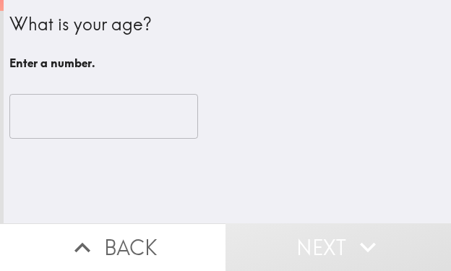
click at [82, 129] on input "number" at bounding box center [103, 116] width 189 height 45
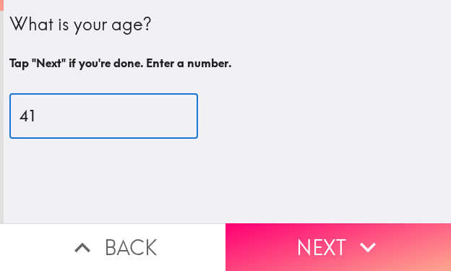
type input "41"
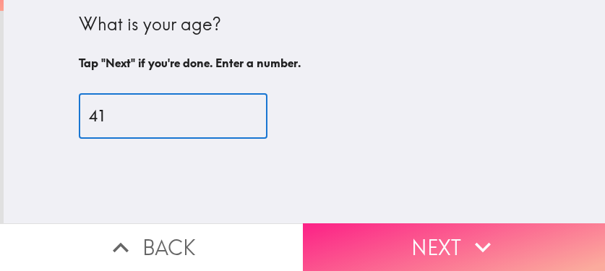
click at [450, 231] on icon "button" at bounding box center [483, 247] width 32 height 32
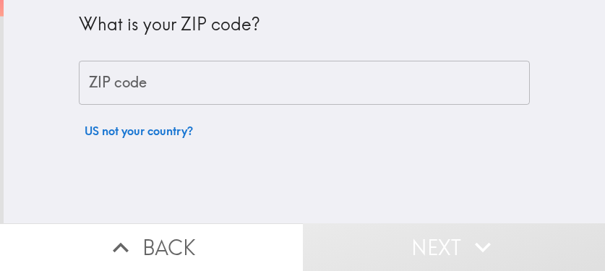
click at [237, 77] on input "ZIP code" at bounding box center [304, 83] width 451 height 45
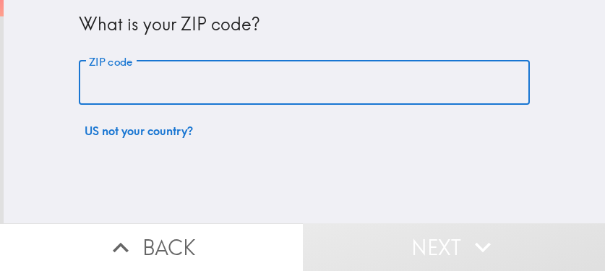
paste input "33606"
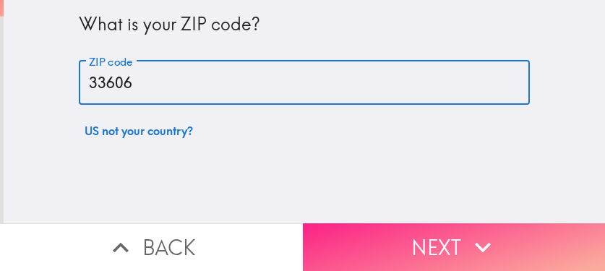
type input "33606"
click at [376, 223] on button "Next" at bounding box center [454, 247] width 303 height 48
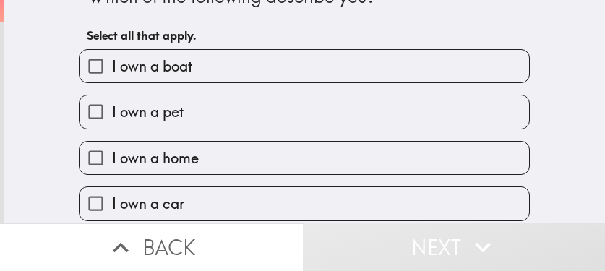
scroll to position [72, 0]
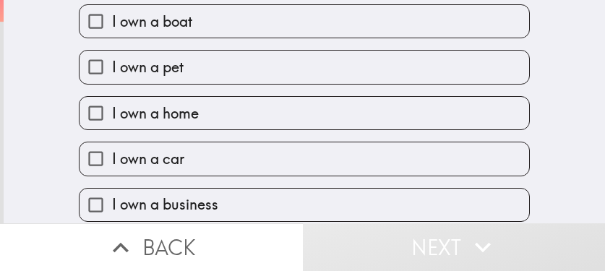
click at [203, 113] on label "I own a home" at bounding box center [305, 113] width 450 height 33
click at [112, 113] on input "I own a home" at bounding box center [96, 113] width 33 height 33
checkbox input "true"
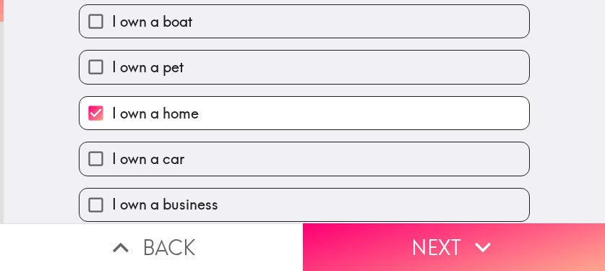
click at [188, 164] on label "I own a car" at bounding box center [305, 158] width 450 height 33
click at [112, 164] on input "I own a car" at bounding box center [96, 158] width 33 height 33
checkbox input "true"
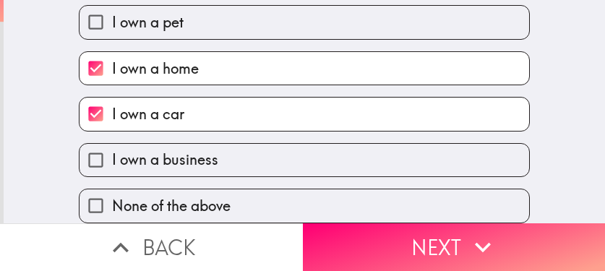
scroll to position [128, 0]
click at [207, 153] on span "I own a business" at bounding box center [165, 160] width 106 height 20
click at [112, 153] on input "I own a business" at bounding box center [96, 160] width 33 height 33
checkbox input "true"
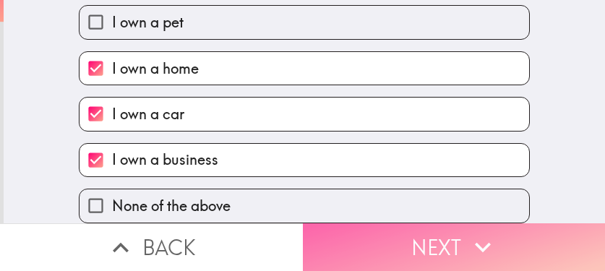
click at [374, 238] on button "Next" at bounding box center [454, 247] width 303 height 48
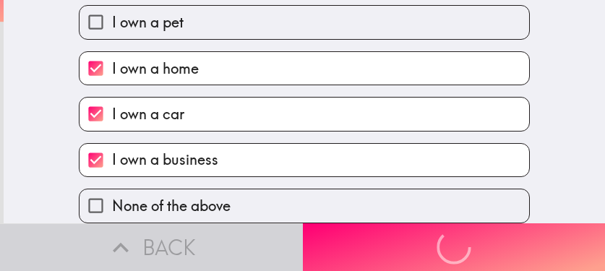
scroll to position [0, 0]
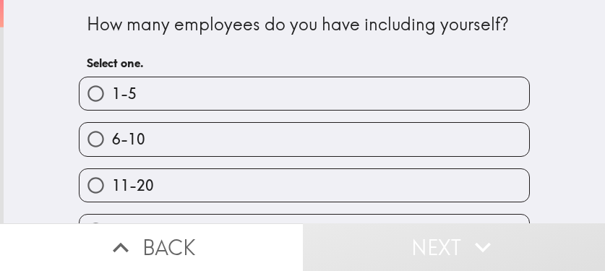
click at [257, 132] on label "6-10" at bounding box center [305, 139] width 450 height 33
click at [112, 132] on input "6-10" at bounding box center [96, 139] width 33 height 33
radio input "true"
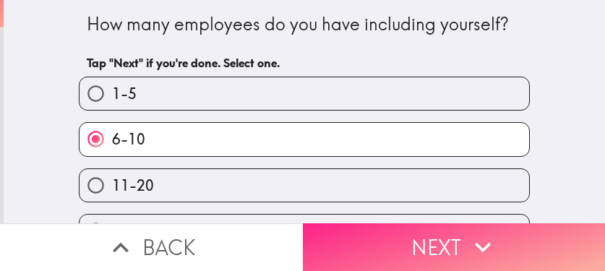
click at [378, 233] on button "Next" at bounding box center [454, 247] width 303 height 48
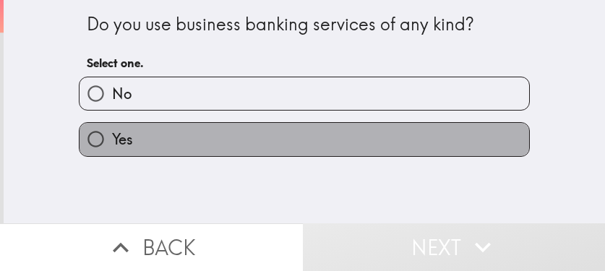
click at [134, 147] on label "Yes" at bounding box center [305, 139] width 450 height 33
click at [112, 147] on input "Yes" at bounding box center [96, 139] width 33 height 33
radio input "true"
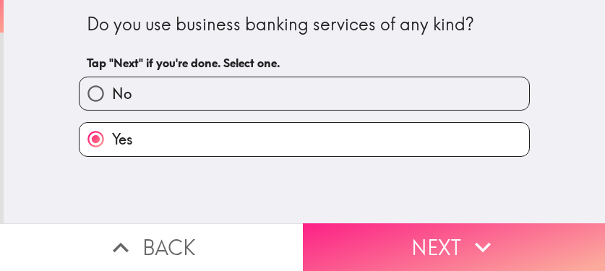
click at [439, 232] on button "Next" at bounding box center [454, 247] width 303 height 48
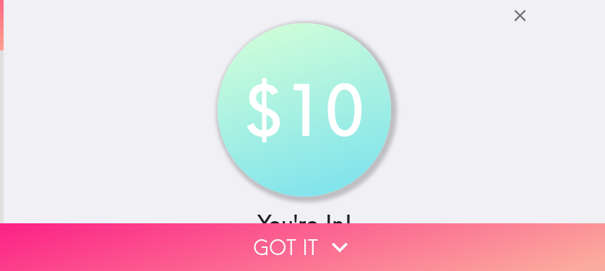
click at [450, 238] on button "Got it" at bounding box center [302, 247] width 605 height 48
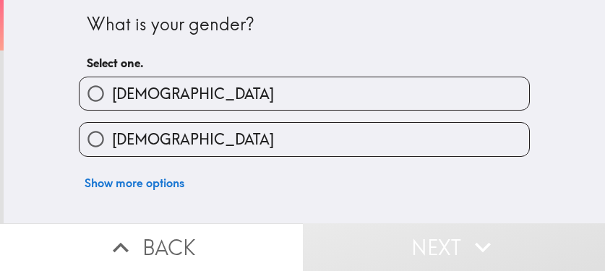
click at [294, 139] on label "[DEMOGRAPHIC_DATA]" at bounding box center [305, 139] width 450 height 33
click at [112, 139] on input "[DEMOGRAPHIC_DATA]" at bounding box center [96, 139] width 33 height 33
radio input "true"
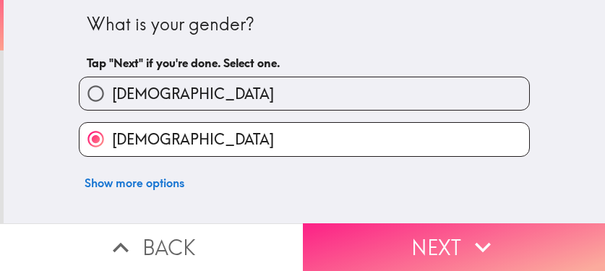
click at [450, 236] on button "Next" at bounding box center [454, 247] width 303 height 48
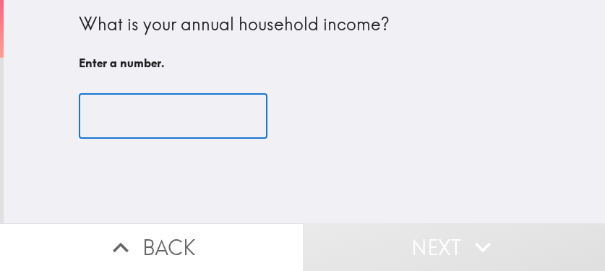
click at [124, 133] on input "number" at bounding box center [173, 116] width 189 height 45
paste input "200000"
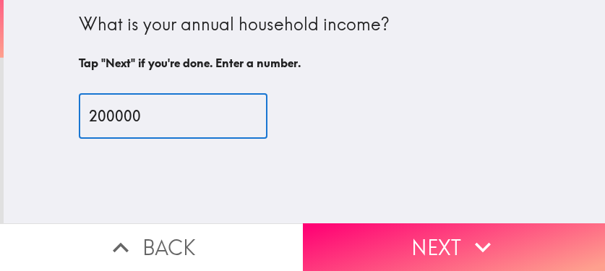
type input "200000"
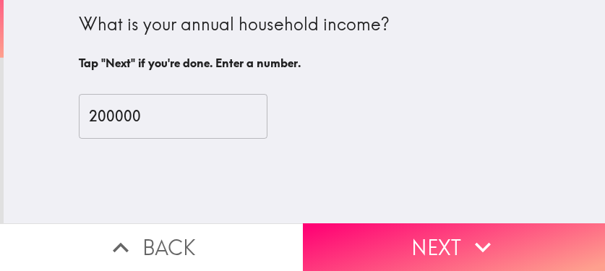
drag, startPoint x: 356, startPoint y: 239, endPoint x: 206, endPoint y: 260, distance: 151.8
click at [356, 239] on button "Next" at bounding box center [454, 247] width 303 height 48
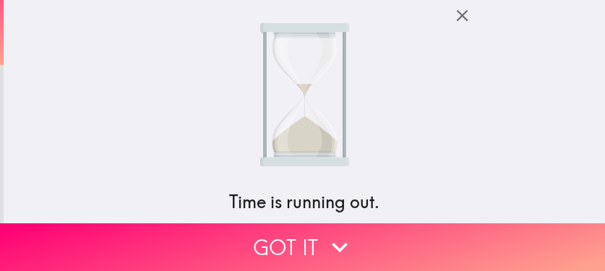
click at [450, 22] on icon "button" at bounding box center [462, 16] width 20 height 20
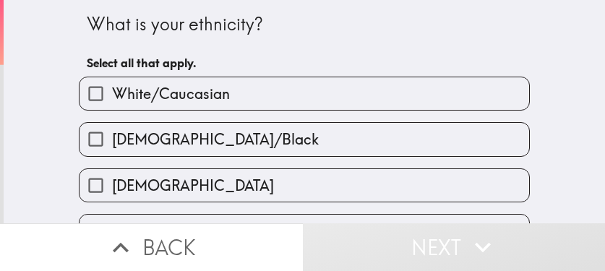
drag, startPoint x: 184, startPoint y: 132, endPoint x: 140, endPoint y: 131, distance: 43.4
click at [184, 132] on span "[DEMOGRAPHIC_DATA]/Black" at bounding box center [215, 139] width 207 height 20
click at [112, 132] on input "[DEMOGRAPHIC_DATA]/Black" at bounding box center [96, 139] width 33 height 33
checkbox input "true"
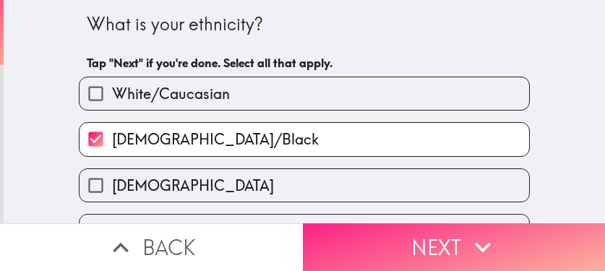
click at [450, 245] on button "Next" at bounding box center [454, 247] width 303 height 48
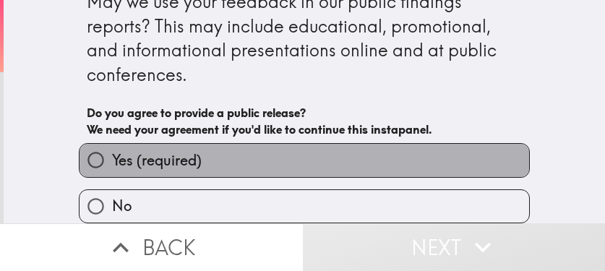
drag, startPoint x: 304, startPoint y: 146, endPoint x: 334, endPoint y: 169, distance: 37.6
click at [304, 147] on label "Yes (required)" at bounding box center [305, 160] width 450 height 33
click at [112, 147] on input "Yes (required)" at bounding box center [96, 160] width 33 height 33
radio input "true"
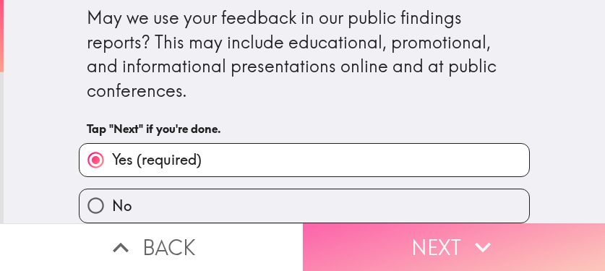
click at [400, 239] on button "Next" at bounding box center [454, 247] width 303 height 48
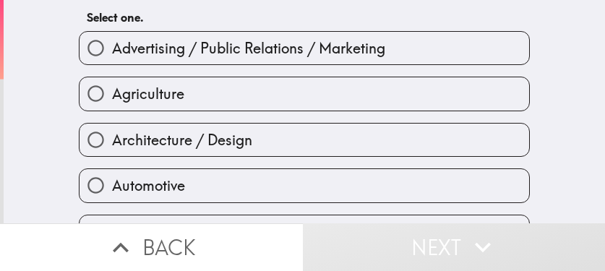
scroll to position [289, 0]
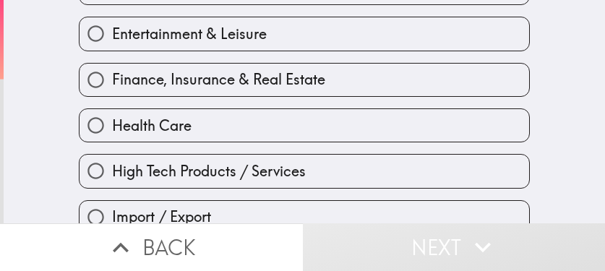
drag, startPoint x: 232, startPoint y: 135, endPoint x: 100, endPoint y: 184, distance: 140.2
click at [232, 135] on label "Health Care" at bounding box center [305, 125] width 450 height 33
click at [112, 135] on input "Health Care" at bounding box center [96, 125] width 33 height 33
radio input "true"
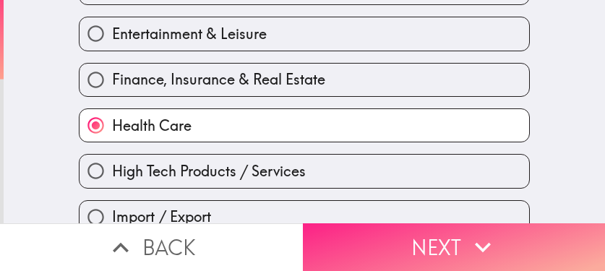
click at [421, 231] on button "Next" at bounding box center [454, 247] width 303 height 48
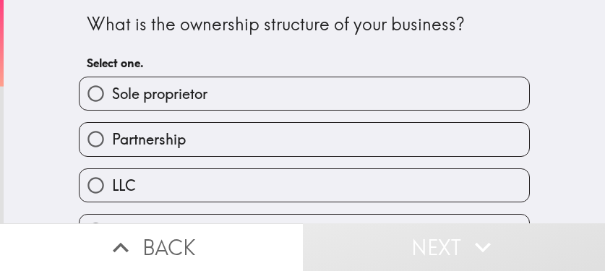
drag, startPoint x: 296, startPoint y: 95, endPoint x: 366, endPoint y: 108, distance: 71.2
click at [296, 95] on label "Sole proprietor" at bounding box center [305, 93] width 450 height 33
click at [112, 95] on input "Sole proprietor" at bounding box center [96, 93] width 33 height 33
radio input "true"
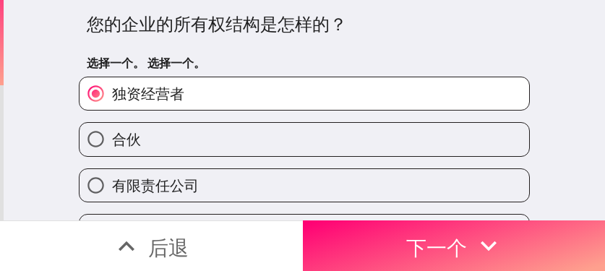
drag, startPoint x: 197, startPoint y: 139, endPoint x: 160, endPoint y: 164, distance: 44.3
click at [197, 139] on label "合伙" at bounding box center [305, 139] width 450 height 33
click at [112, 139] on input "合伙" at bounding box center [96, 139] width 33 height 33
radio input "true"
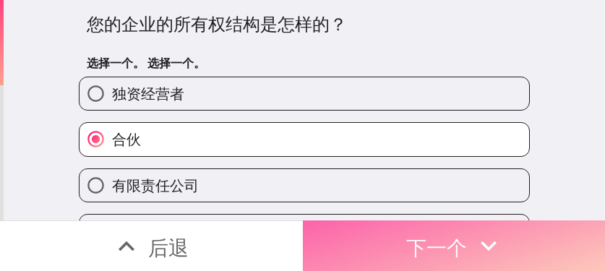
click at [450, 244] on font "下一个" at bounding box center [436, 247] width 61 height 25
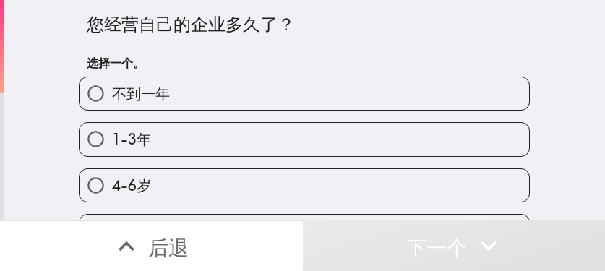
click at [293, 139] on label "1-3年" at bounding box center [305, 139] width 450 height 33
click at [112, 139] on input "1-3年" at bounding box center [96, 139] width 33 height 33
radio input "true"
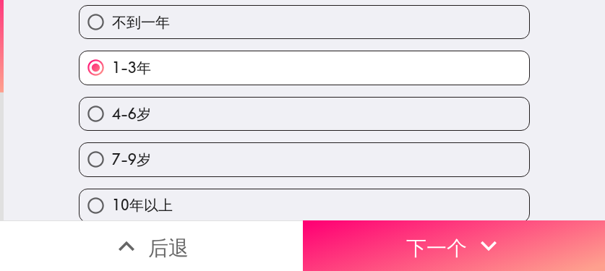
scroll to position [85, 0]
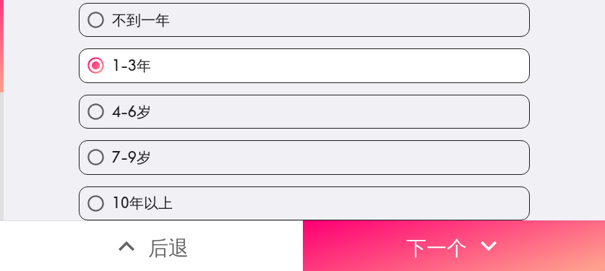
drag, startPoint x: 192, startPoint y: 98, endPoint x: 170, endPoint y: 181, distance: 85.2
click at [191, 100] on label "4-6岁" at bounding box center [305, 111] width 450 height 33
click at [112, 100] on input "4-6岁" at bounding box center [96, 111] width 33 height 33
radio input "true"
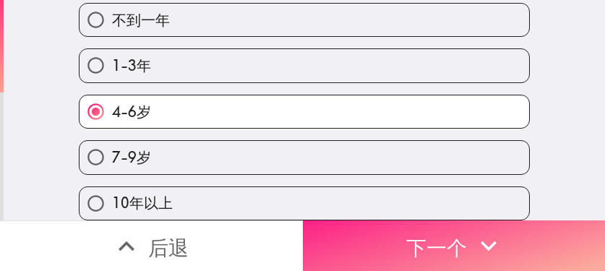
click at [450, 235] on font "下一个" at bounding box center [436, 247] width 61 height 25
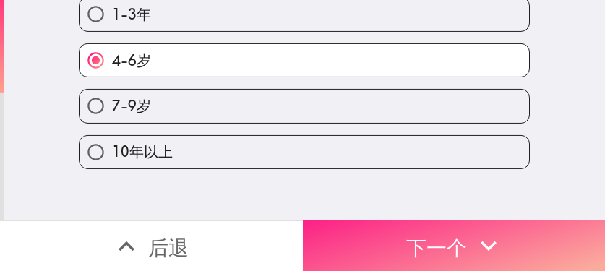
scroll to position [0, 0]
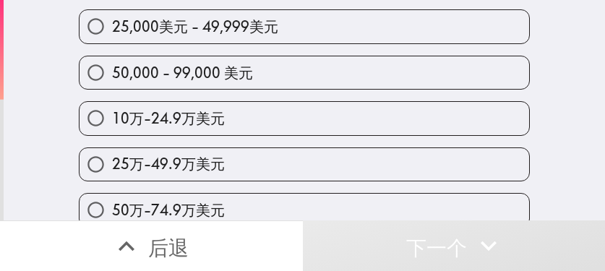
scroll to position [145, 0]
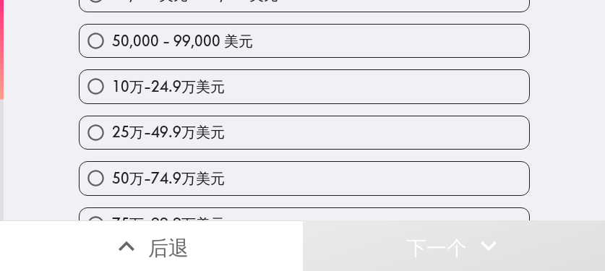
drag, startPoint x: 330, startPoint y: 140, endPoint x: 339, endPoint y: 152, distance: 14.9
click at [330, 140] on label "25万-49.9万美元" at bounding box center [305, 132] width 450 height 33
click at [112, 140] on input "25万-49.9万美元" at bounding box center [96, 132] width 33 height 33
radio input "true"
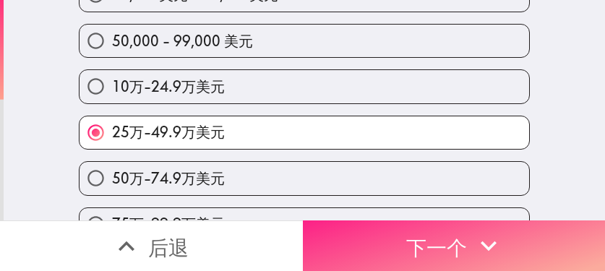
click at [406, 235] on font "下一个" at bounding box center [436, 247] width 61 height 25
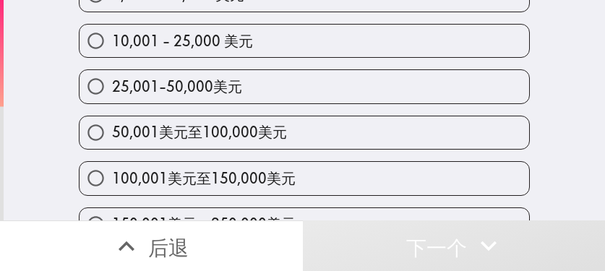
scroll to position [120, 0]
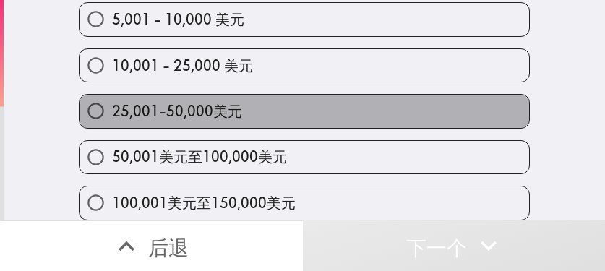
click at [301, 111] on label "25,001-50,000美元" at bounding box center [305, 111] width 450 height 33
click at [112, 111] on input "25,001-50,000美元" at bounding box center [96, 111] width 33 height 33
radio input "true"
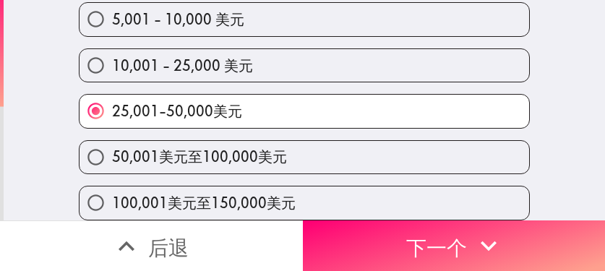
drag, startPoint x: 166, startPoint y: 161, endPoint x: 1, endPoint y: 155, distance: 165.6
click at [164, 161] on font "50,001美元至100,000美元" at bounding box center [199, 156] width 175 height 18
click at [112, 161] on input "50,001美元至100,000美元" at bounding box center [96, 157] width 33 height 33
radio input "true"
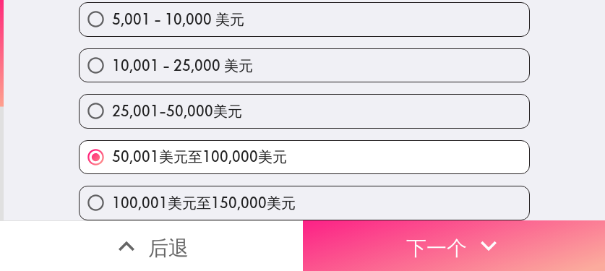
click at [450, 239] on button "下一个" at bounding box center [454, 245] width 303 height 51
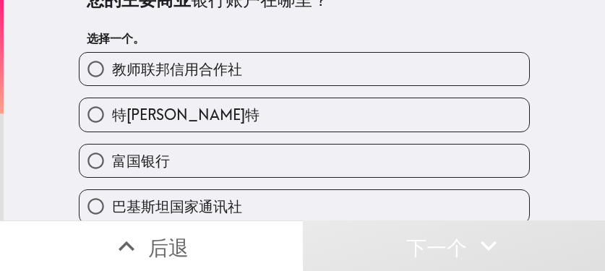
scroll to position [23, 0]
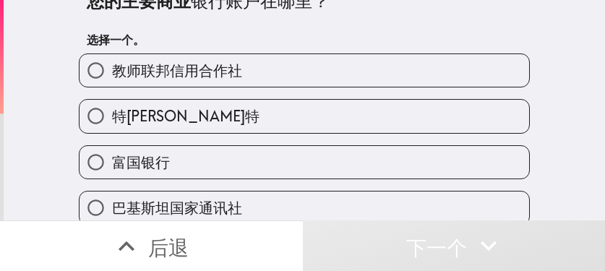
drag, startPoint x: 279, startPoint y: 124, endPoint x: 287, endPoint y: 126, distance: 8.1
click at [279, 124] on label "特[PERSON_NAME]特" at bounding box center [305, 116] width 450 height 33
click at [112, 124] on input "特[PERSON_NAME]特" at bounding box center [96, 116] width 33 height 33
radio input "true"
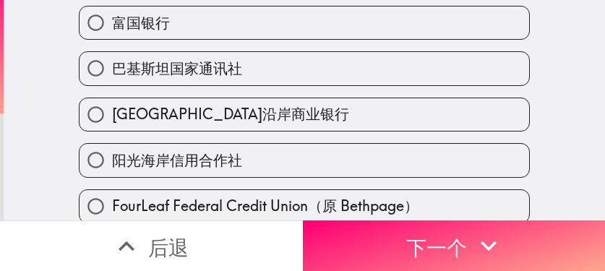
scroll to position [168, 0]
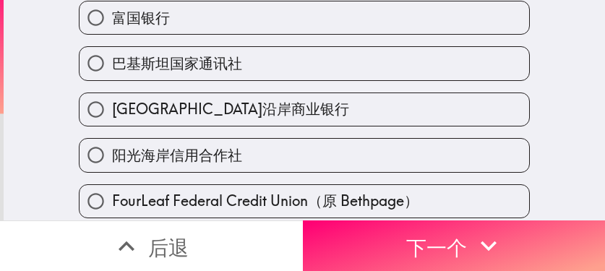
click at [166, 22] on label "富国银行" at bounding box center [305, 17] width 450 height 33
click at [112, 22] on input "富国银行" at bounding box center [96, 17] width 33 height 33
radio input "true"
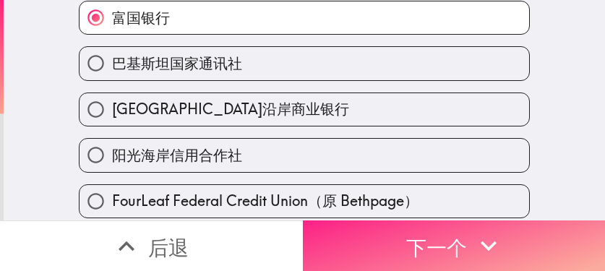
click at [442, 240] on font "下一个" at bounding box center [436, 247] width 61 height 25
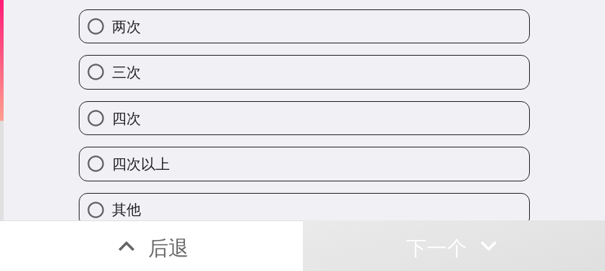
scroll to position [113, 0]
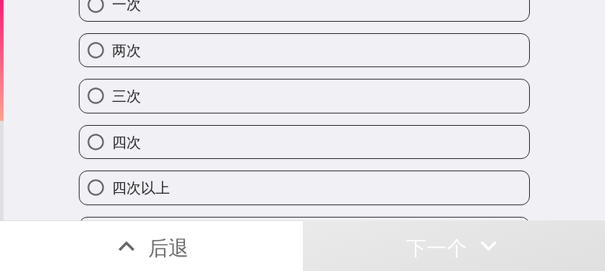
click at [265, 173] on label "四次以上" at bounding box center [305, 187] width 450 height 33
click at [112, 173] on input "四次以上" at bounding box center [96, 187] width 33 height 33
radio input "true"
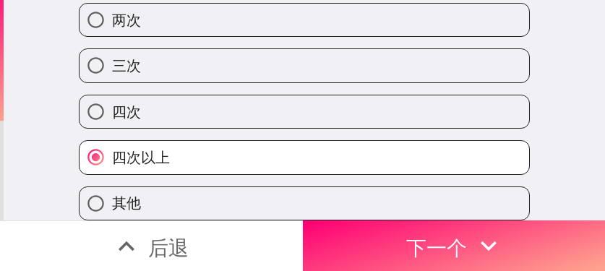
scroll to position [155, 0]
drag, startPoint x: 137, startPoint y: 52, endPoint x: 31, endPoint y: 65, distance: 106.3
click at [137, 52] on label "三次" at bounding box center [305, 65] width 450 height 33
click at [112, 52] on input "三次" at bounding box center [96, 65] width 33 height 33
radio input "true"
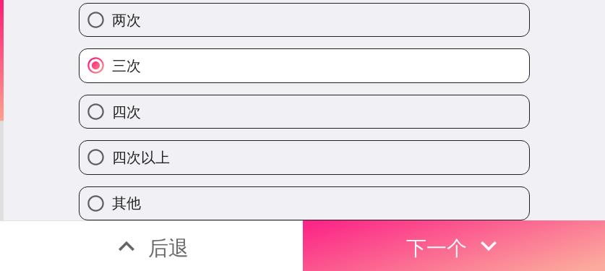
click at [450, 236] on button "下一个" at bounding box center [454, 245] width 303 height 51
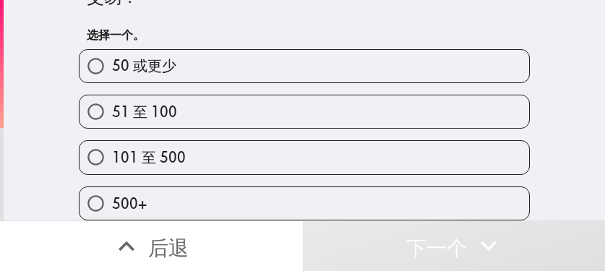
scroll to position [63, 0]
click at [371, 150] on label "101 至 500" at bounding box center [305, 157] width 450 height 33
click at [112, 150] on input "101 至 500" at bounding box center [96, 157] width 33 height 33
radio input "true"
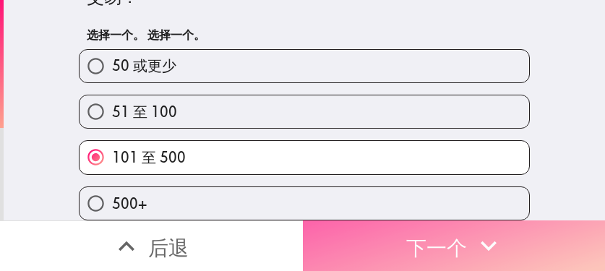
click at [450, 249] on font "下一个" at bounding box center [436, 246] width 61 height 38
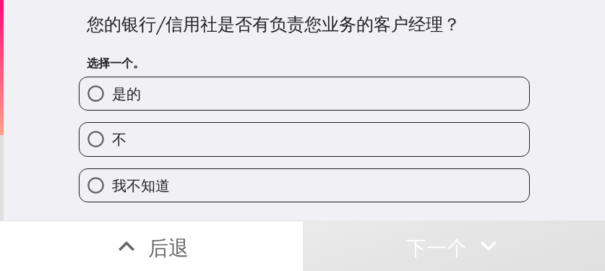
click at [320, 103] on label "是的" at bounding box center [305, 93] width 450 height 33
click at [112, 103] on input "是的" at bounding box center [96, 93] width 33 height 33
radio input "true"
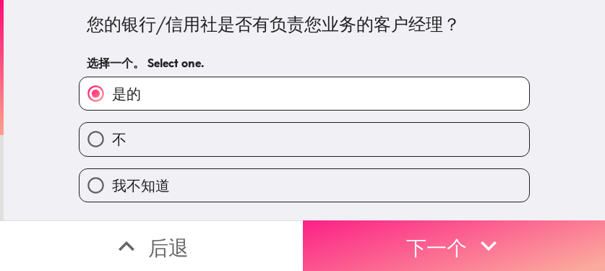
click at [406, 239] on font "下一个" at bounding box center [436, 247] width 61 height 25
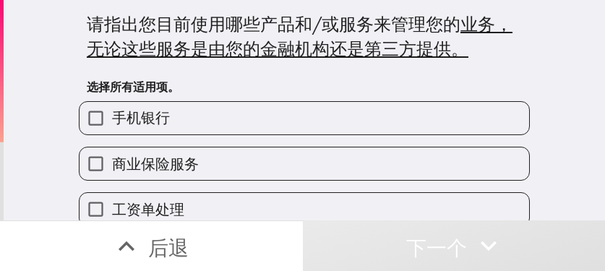
drag, startPoint x: 215, startPoint y: 115, endPoint x: 189, endPoint y: 146, distance: 41.0
click at [215, 116] on label "手机银行" at bounding box center [305, 118] width 450 height 33
click at [112, 116] on input "手机银行" at bounding box center [96, 118] width 33 height 33
checkbox input "true"
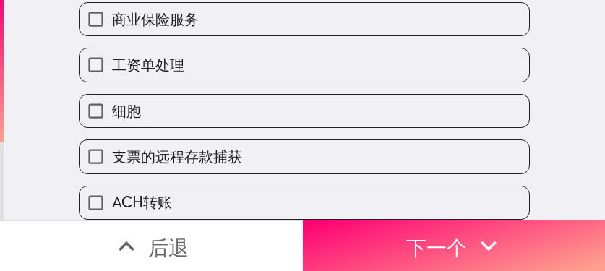
click at [173, 76] on label "工资单处理" at bounding box center [305, 64] width 450 height 33
click at [112, 76] on input "工资单处理" at bounding box center [96, 64] width 33 height 33
checkbox input "true"
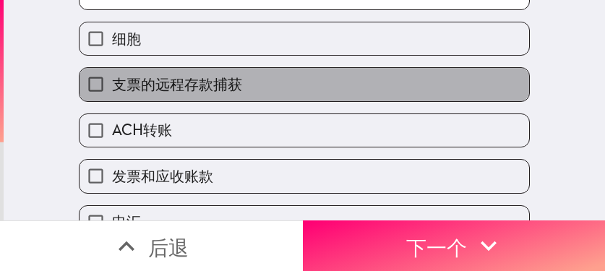
drag, startPoint x: 166, startPoint y: 95, endPoint x: 173, endPoint y: 101, distance: 8.7
click at [167, 95] on label "支票的远程存款捕获" at bounding box center [305, 84] width 450 height 33
click at [112, 95] on input "支票的远程存款捕获" at bounding box center [96, 84] width 33 height 33
checkbox input "true"
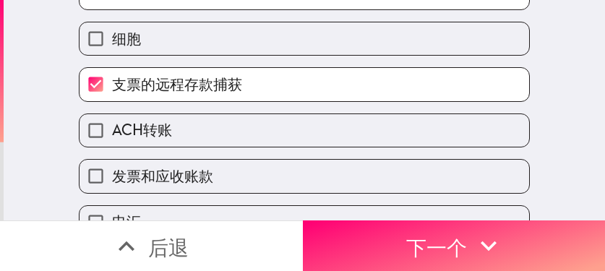
click at [160, 132] on font "ACH转账" at bounding box center [142, 130] width 60 height 18
click at [112, 132] on input "ACH转账" at bounding box center [96, 130] width 33 height 33
checkbox input "true"
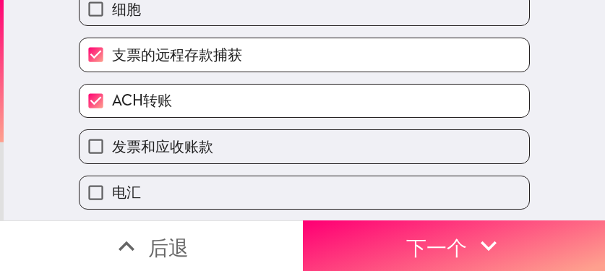
scroll to position [361, 0]
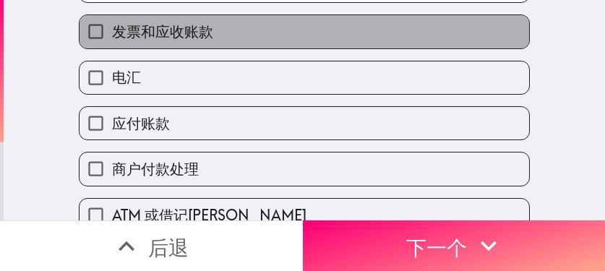
click at [192, 38] on font "发票和应收账款" at bounding box center [162, 31] width 101 height 18
click at [112, 38] on input "发票和应收账款" at bounding box center [96, 31] width 33 height 33
checkbox input "true"
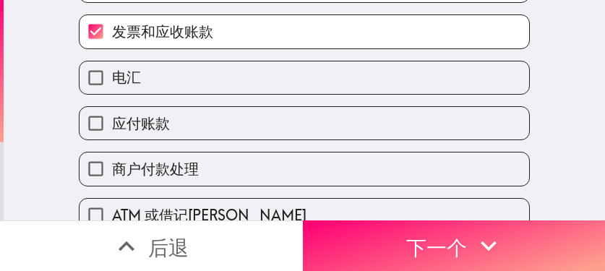
click at [166, 118] on label "应付账款" at bounding box center [305, 123] width 450 height 33
click at [112, 118] on input "应付账款" at bounding box center [96, 123] width 33 height 33
checkbox input "true"
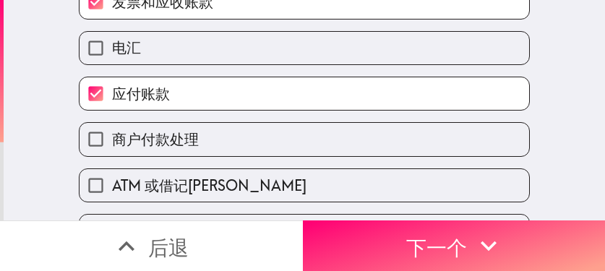
scroll to position [506, 0]
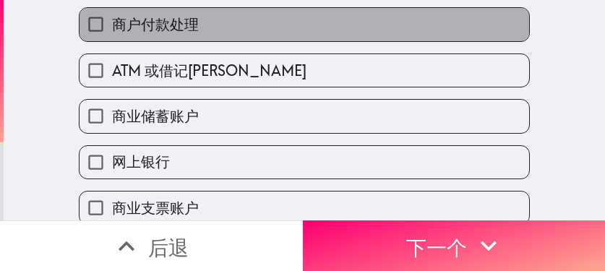
click at [182, 25] on font "商户付款处理" at bounding box center [155, 24] width 87 height 18
click at [112, 25] on input "商户付款处理" at bounding box center [96, 24] width 33 height 33
checkbox input "true"
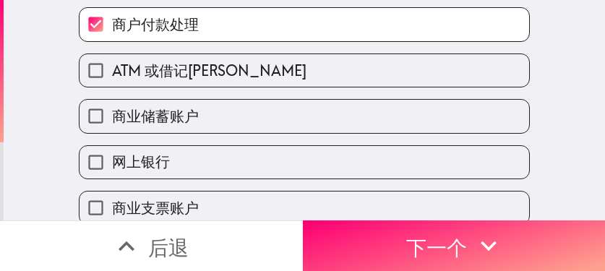
drag, startPoint x: 179, startPoint y: 64, endPoint x: 179, endPoint y: 130, distance: 65.8
click at [179, 66] on font "ATM 或借记[PERSON_NAME]" at bounding box center [209, 70] width 194 height 18
click at [112, 66] on input "ATM 或借记[PERSON_NAME]" at bounding box center [96, 70] width 33 height 33
checkbox input "true"
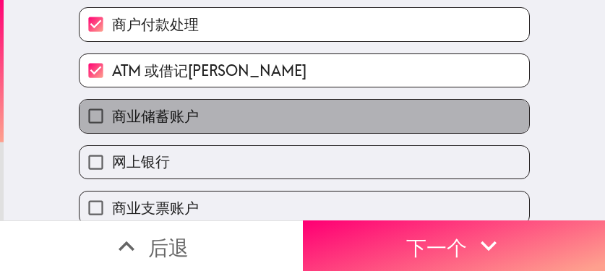
click at [168, 119] on font "商业储蓄账户" at bounding box center [155, 116] width 87 height 18
click at [112, 119] on input "商业储蓄账户" at bounding box center [96, 116] width 33 height 33
checkbox input "true"
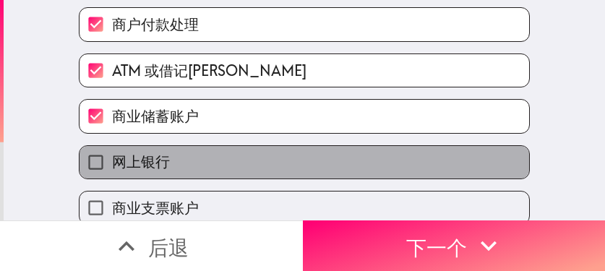
click at [153, 158] on font "网上银行" at bounding box center [141, 162] width 58 height 18
click at [112, 158] on input "网上银行" at bounding box center [96, 162] width 33 height 33
checkbox input "true"
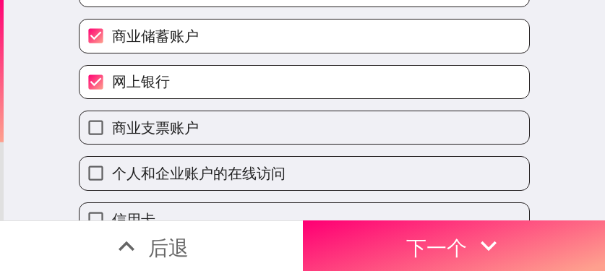
scroll to position [613, 0]
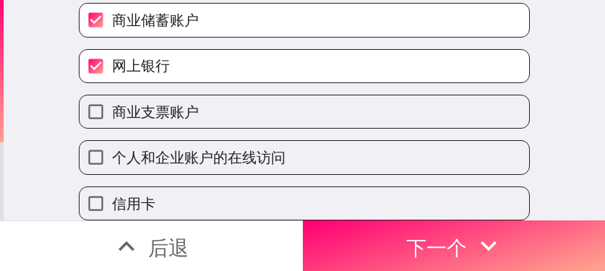
click at [143, 194] on font "信用卡" at bounding box center [133, 203] width 43 height 18
click at [112, 190] on input "信用卡" at bounding box center [96, 203] width 33 height 33
checkbox input "true"
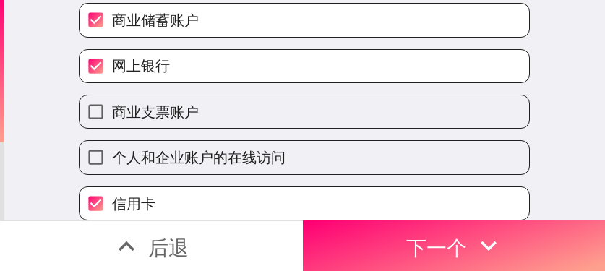
click at [208, 101] on label "商业支票账户" at bounding box center [305, 111] width 450 height 33
click at [112, 101] on input "商业支票账户" at bounding box center [96, 111] width 33 height 33
checkbox input "true"
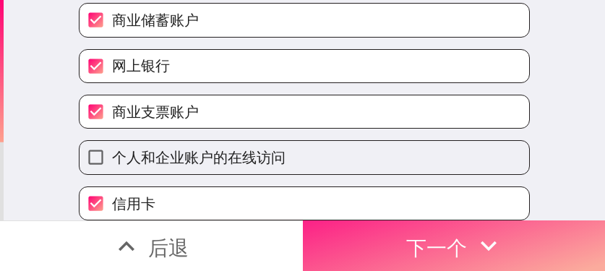
click at [379, 233] on button "下一个" at bounding box center [454, 245] width 303 height 51
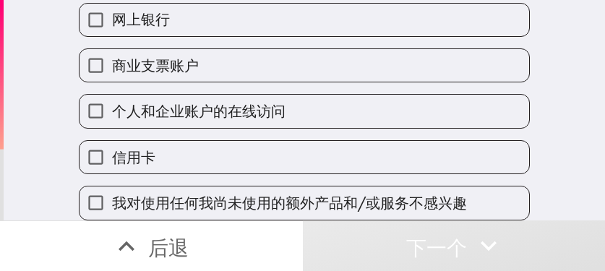
scroll to position [659, 0]
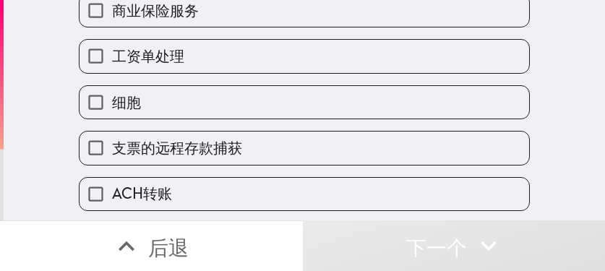
drag, startPoint x: 139, startPoint y: 103, endPoint x: 153, endPoint y: 103, distance: 13.8
click at [139, 103] on label "细胞" at bounding box center [305, 102] width 450 height 33
click at [112, 103] on input "细胞" at bounding box center [96, 102] width 33 height 33
checkbox input "true"
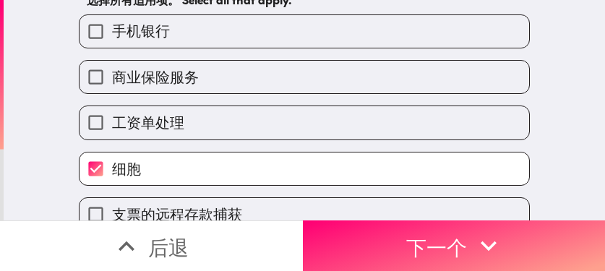
scroll to position [81, 0]
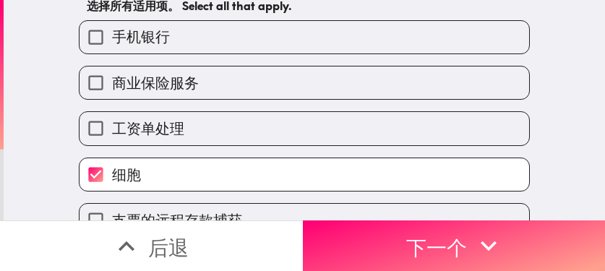
click at [175, 88] on font "商业保险服务" at bounding box center [155, 83] width 87 height 18
click at [112, 88] on input "商业保险服务" at bounding box center [96, 82] width 33 height 33
checkbox input "true"
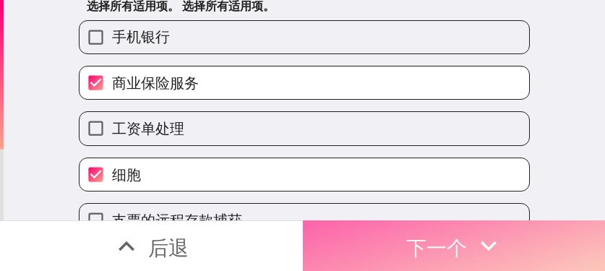
click at [345, 234] on button "下一个" at bounding box center [454, 245] width 303 height 51
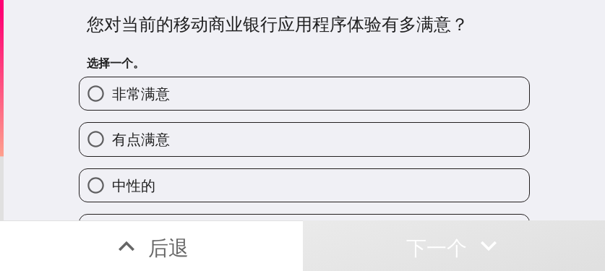
click at [268, 80] on label "非常满意" at bounding box center [305, 93] width 450 height 33
click at [112, 80] on input "非常满意" at bounding box center [96, 93] width 33 height 33
radio input "true"
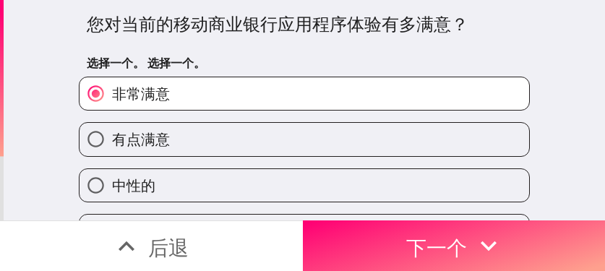
click at [231, 96] on label "非常满意" at bounding box center [305, 93] width 450 height 33
click at [112, 96] on input "非常满意" at bounding box center [96, 93] width 33 height 33
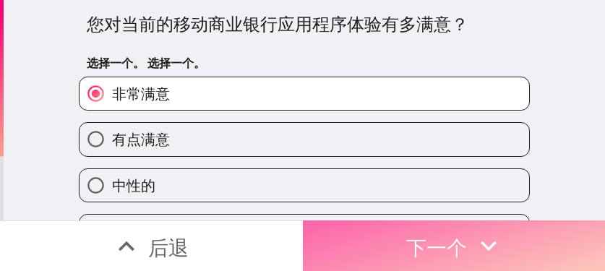
click at [416, 245] on font "下一个" at bounding box center [436, 247] width 61 height 25
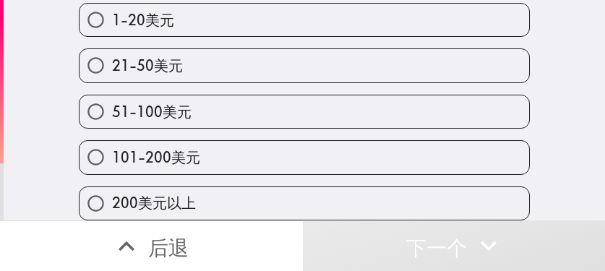
click at [232, 118] on label "51-100美元" at bounding box center [305, 111] width 450 height 33
click at [112, 118] on input "51-100美元" at bounding box center [96, 111] width 33 height 33
radio input "true"
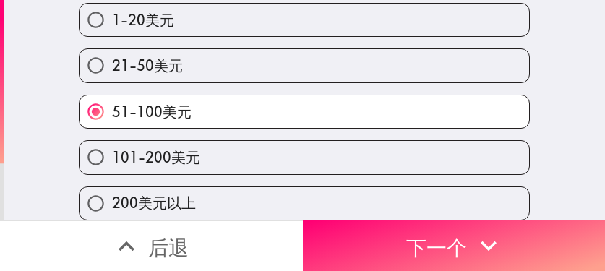
scroll to position [155, 0]
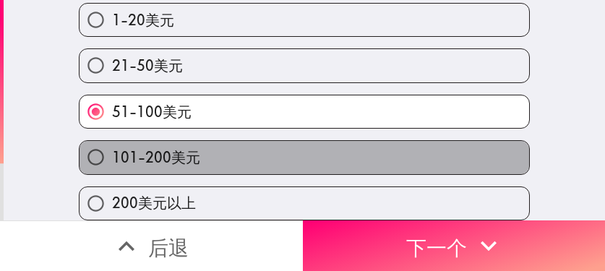
click at [332, 141] on label "101-200美元" at bounding box center [305, 157] width 450 height 33
click at [112, 141] on input "101-200美元" at bounding box center [96, 157] width 33 height 33
radio input "true"
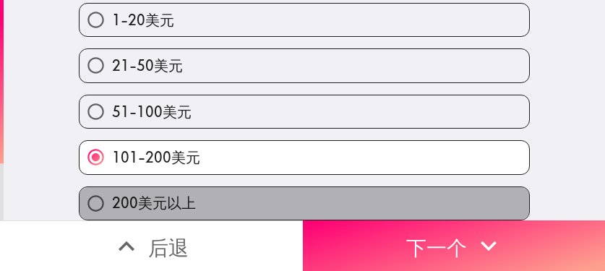
click at [134, 195] on font "200美元以上" at bounding box center [154, 203] width 84 height 18
click at [112, 195] on input "200美元以上" at bounding box center [96, 203] width 33 height 33
radio input "true"
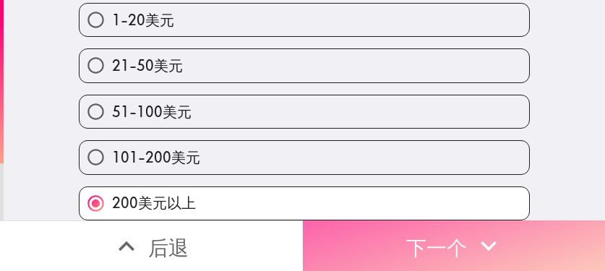
click at [450, 241] on font "下一个" at bounding box center [436, 247] width 61 height 25
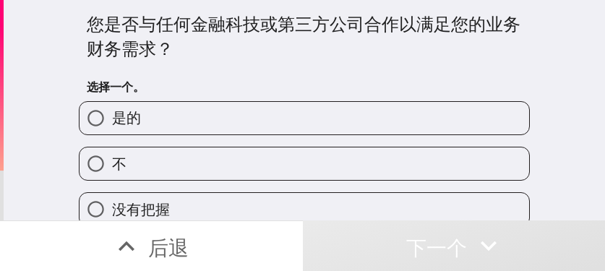
click at [351, 120] on label "是的" at bounding box center [305, 118] width 450 height 33
click at [112, 120] on input "是的" at bounding box center [96, 118] width 33 height 33
radio input "true"
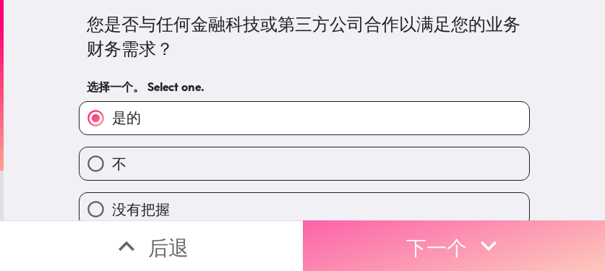
click at [450, 238] on icon "button" at bounding box center [489, 246] width 32 height 32
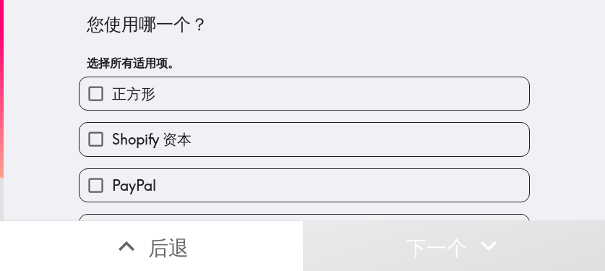
click at [207, 171] on label "PayPal" at bounding box center [305, 185] width 450 height 33
click at [112, 171] on input "PayPal" at bounding box center [96, 185] width 33 height 33
checkbox input "true"
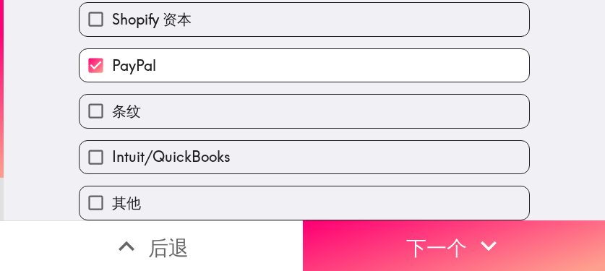
click at [180, 108] on label "条纹" at bounding box center [305, 111] width 450 height 33
click at [112, 108] on input "条纹" at bounding box center [96, 111] width 33 height 33
checkbox input "true"
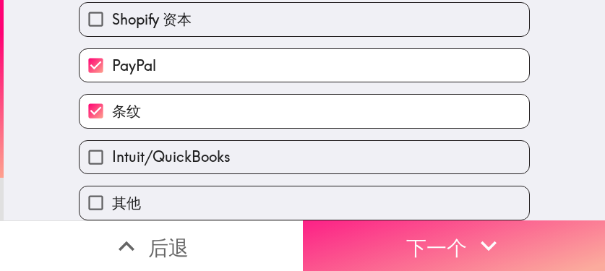
click at [340, 231] on button "下一个" at bounding box center [454, 245] width 303 height 51
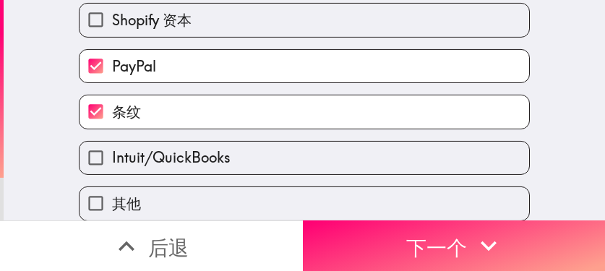
scroll to position [30, 0]
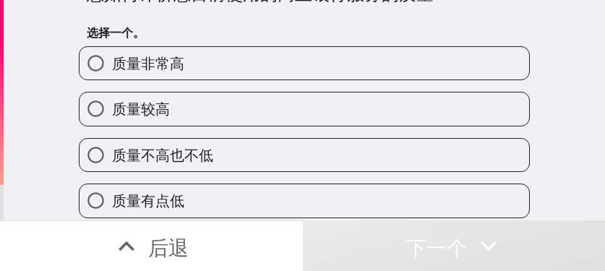
click at [322, 96] on label "质量较高" at bounding box center [305, 109] width 450 height 33
click at [112, 96] on input "质量较高" at bounding box center [96, 109] width 33 height 33
radio input "true"
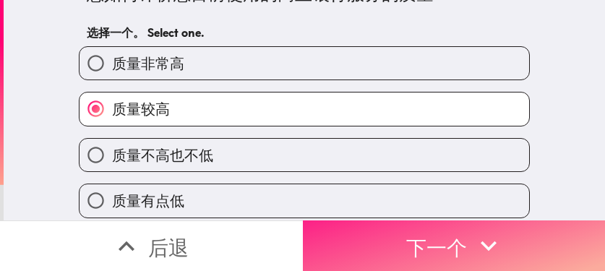
click at [431, 235] on font "下一个" at bounding box center [436, 247] width 61 height 25
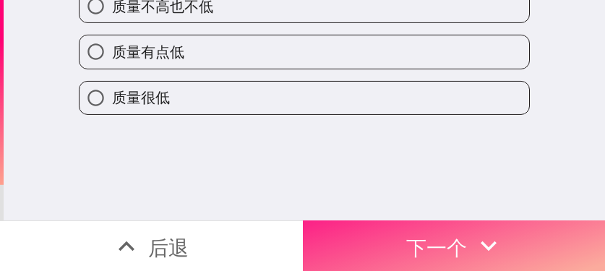
scroll to position [0, 0]
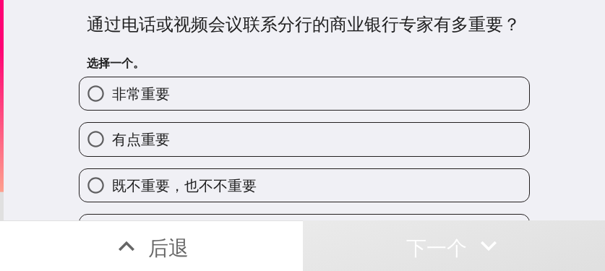
click at [364, 98] on label "非常重要" at bounding box center [305, 93] width 450 height 33
click at [112, 98] on input "非常重要" at bounding box center [96, 93] width 33 height 33
radio input "true"
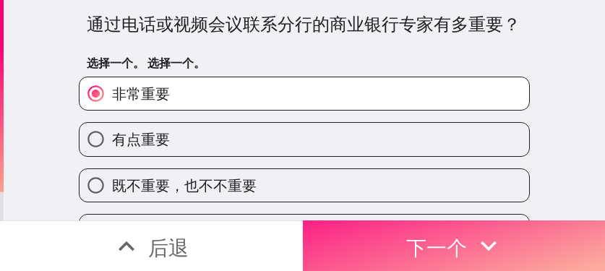
click at [439, 239] on font "下一个" at bounding box center [436, 247] width 61 height 25
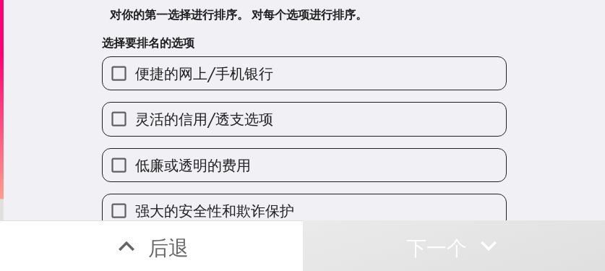
click at [299, 78] on label "便捷的网上/手机银行" at bounding box center [304, 73] width 403 height 33
click at [135, 78] on input "便捷的网上/手机银行" at bounding box center [119, 73] width 33 height 33
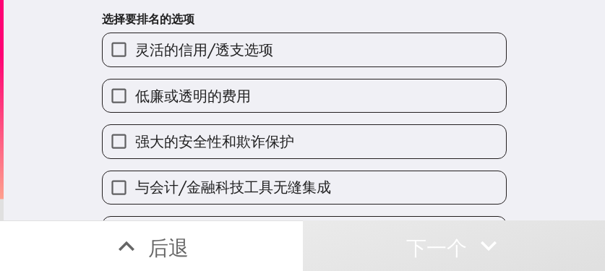
click at [283, 147] on font "强大的安全性和欺诈保护" at bounding box center [214, 141] width 159 height 18
click at [135, 147] on input "强大的安全性和欺诈保护" at bounding box center [119, 141] width 33 height 33
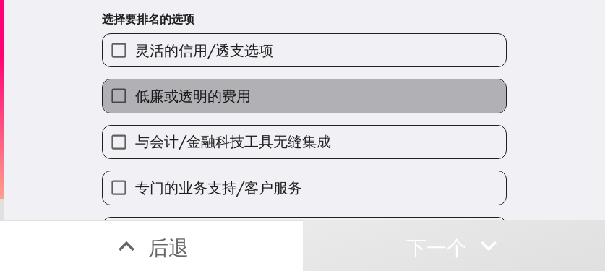
click at [291, 85] on label "低廉或透明的费用" at bounding box center [304, 96] width 403 height 33
click at [135, 85] on input "低廉或透明的费用" at bounding box center [119, 96] width 33 height 33
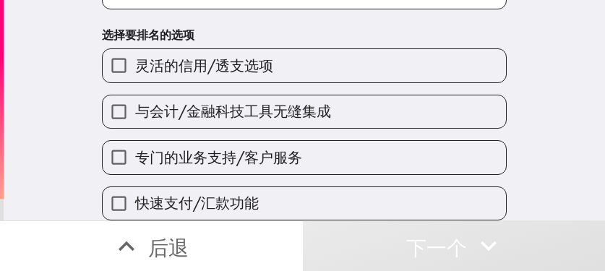
click at [287, 148] on font "专门的业务支持/客户服务" at bounding box center [218, 157] width 167 height 18
click at [135, 143] on input "专门的业务支持/客户服务" at bounding box center [119, 157] width 33 height 33
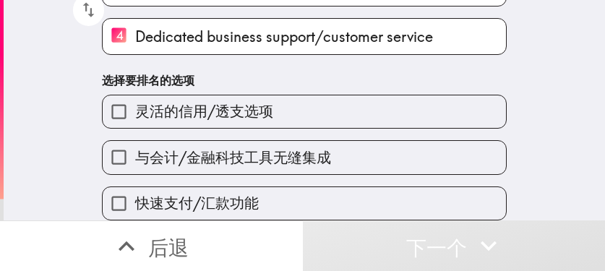
click at [282, 113] on label "灵活的信用/透支选项" at bounding box center [304, 111] width 403 height 33
click at [135, 113] on input "灵活的信用/透支选项" at bounding box center [119, 111] width 33 height 33
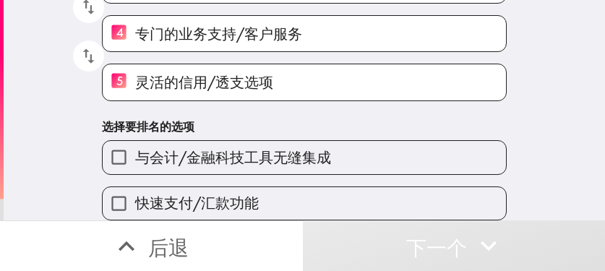
drag, startPoint x: 160, startPoint y: 154, endPoint x: 77, endPoint y: 158, distance: 83.2
click at [160, 154] on font "与会计/金融科技工具无缝集成" at bounding box center [233, 157] width 196 height 18
click at [135, 154] on input "与会计/金融科技工具无缝集成" at bounding box center [119, 157] width 33 height 33
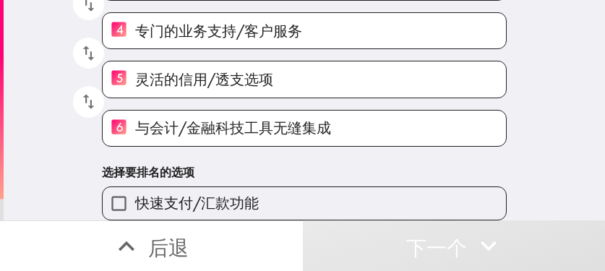
scroll to position [246, 0]
click at [249, 192] on label "快速支付/汇款功能" at bounding box center [304, 203] width 403 height 33
click at [135, 192] on input "快速支付/汇款功能" at bounding box center [119, 203] width 33 height 33
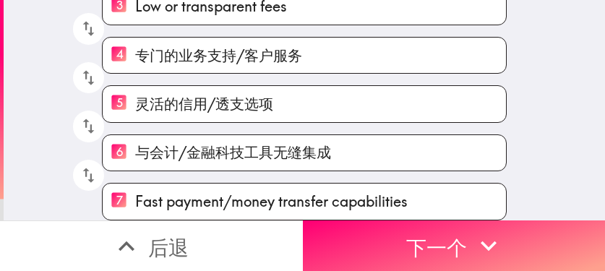
click at [135, 194] on input "7 Fast payment/money transfer capabilities" at bounding box center [119, 201] width 33 height 35
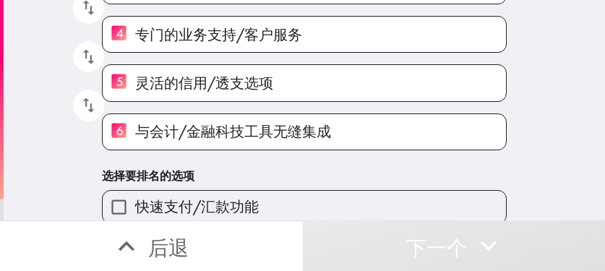
scroll to position [246, 0]
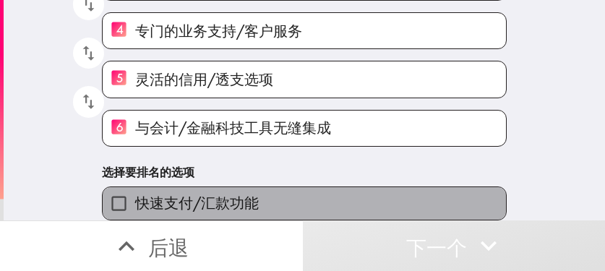
click at [214, 193] on span "快速支付/汇款功能" at bounding box center [197, 203] width 124 height 20
click at [135, 187] on input "快速支付/汇款功能" at bounding box center [119, 203] width 33 height 33
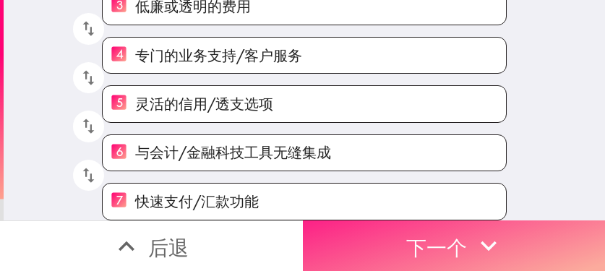
click at [450, 241] on button "下一个" at bounding box center [454, 245] width 303 height 51
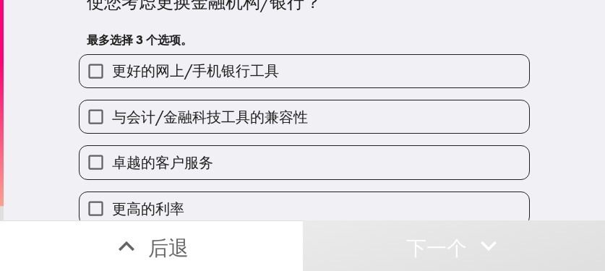
scroll to position [28, 0]
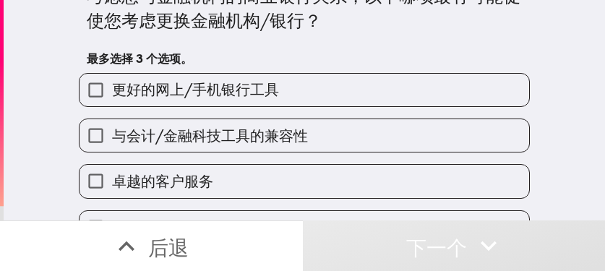
click at [298, 125] on label "与会计/金融科技工具的兼容性" at bounding box center [305, 135] width 450 height 33
click at [112, 125] on input "与会计/金融科技工具的兼容性" at bounding box center [96, 135] width 33 height 33
checkbox input "true"
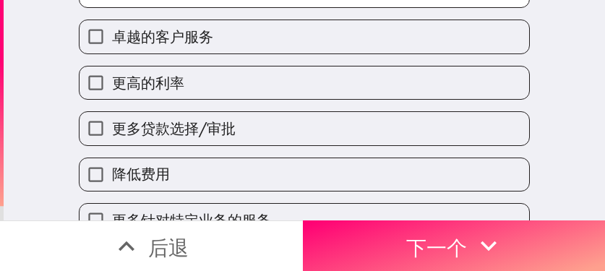
click at [276, 120] on label "更多贷款选择/审批" at bounding box center [305, 128] width 450 height 33
click at [112, 120] on input "更多贷款选择/审批" at bounding box center [96, 128] width 33 height 33
checkbox input "true"
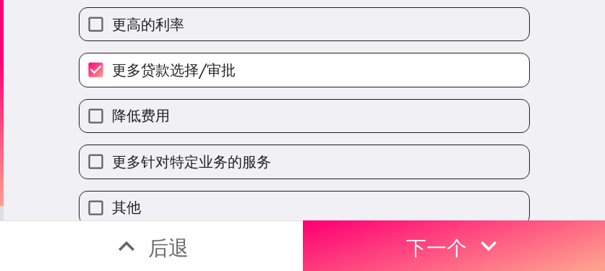
scroll to position [246, 0]
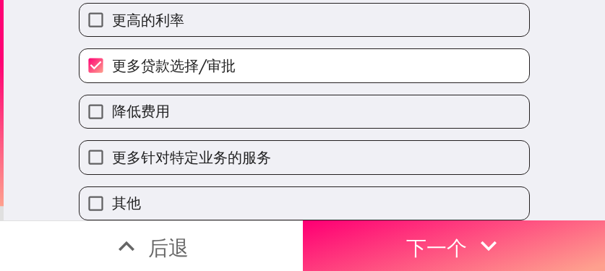
drag, startPoint x: 270, startPoint y: 100, endPoint x: 280, endPoint y: 104, distance: 11.4
click at [270, 100] on label "降低费用" at bounding box center [305, 111] width 450 height 33
click at [112, 100] on input "降低费用" at bounding box center [96, 111] width 33 height 33
checkbox input "true"
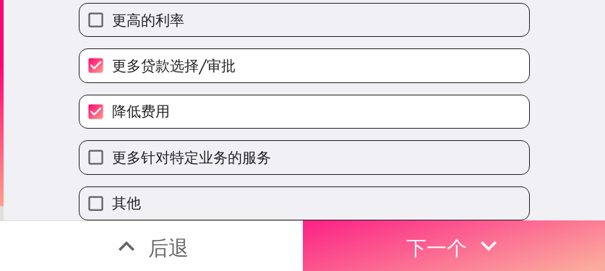
click at [418, 235] on font "下一个" at bounding box center [436, 247] width 61 height 25
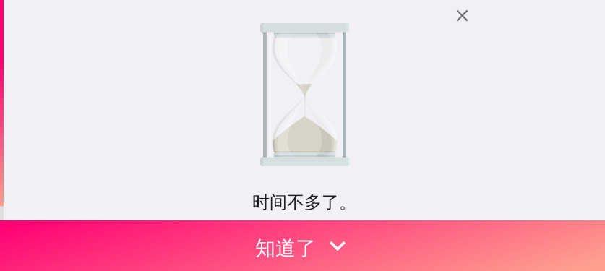
drag, startPoint x: 469, startPoint y: 82, endPoint x: 447, endPoint y: 113, distance: 38.9
click at [469, 82] on div "时间不多了。 您之前有资格加入此即时面板，但现在已满。我们将为您保留一个位置，截止日期为 [DATE]2:19 ，请尽快填写！ 如果您有任何疑问， 请联系 […" at bounding box center [304, 110] width 601 height 220
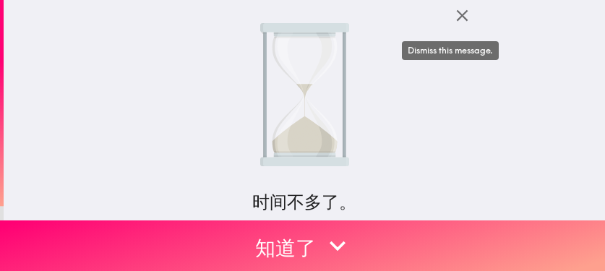
click at [459, 17] on icon "button" at bounding box center [462, 16] width 20 height 20
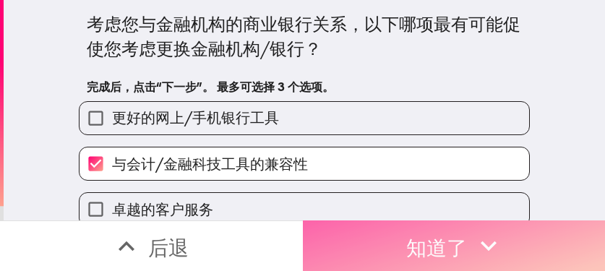
click at [421, 235] on font "知道了" at bounding box center [436, 247] width 61 height 25
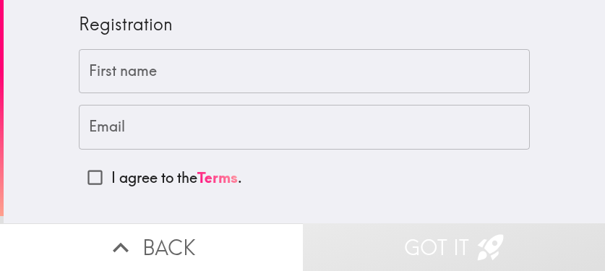
click at [540, 179] on div "Registration First name First name Email Email I agree to the Terms ." at bounding box center [304, 111] width 601 height 223
click at [304, 61] on input "First name" at bounding box center [304, 71] width 451 height 45
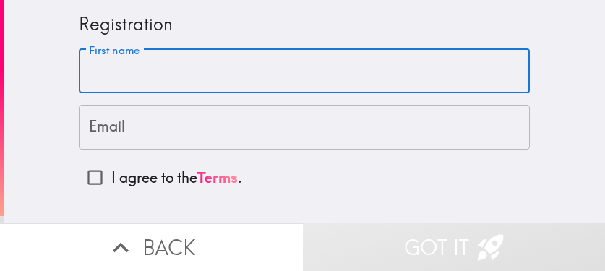
paste input "Blake"
type input "Blake"
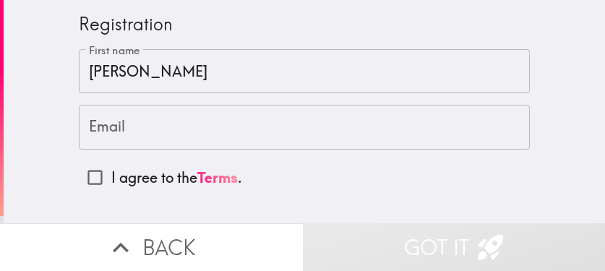
drag, startPoint x: 549, startPoint y: 145, endPoint x: 537, endPoint y: 145, distance: 12.3
click at [549, 145] on div "Registration First name Blake First name Email Email I agree to the Terms ." at bounding box center [304, 111] width 601 height 223
click at [420, 129] on input "Email" at bounding box center [304, 127] width 451 height 45
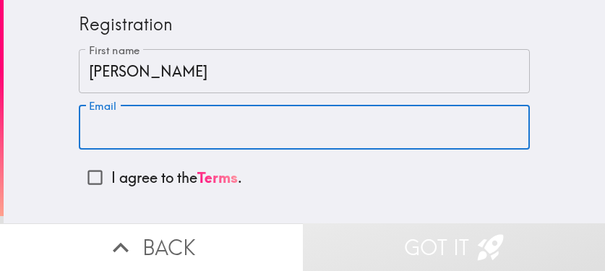
paste input "blakemorgan7269@gmail.com"
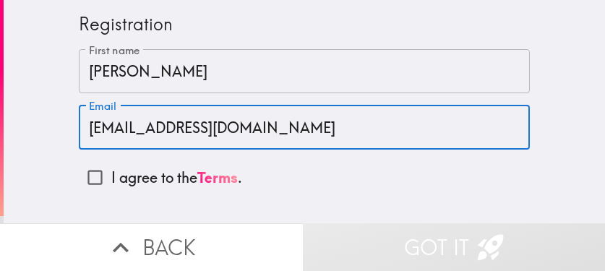
type input "blakemorgan7269@gmail.com"
click at [111, 175] on p "I agree to the Terms ." at bounding box center [176, 178] width 131 height 20
click at [101, 175] on input "I agree to the Terms ." at bounding box center [95, 177] width 33 height 33
checkbox input "true"
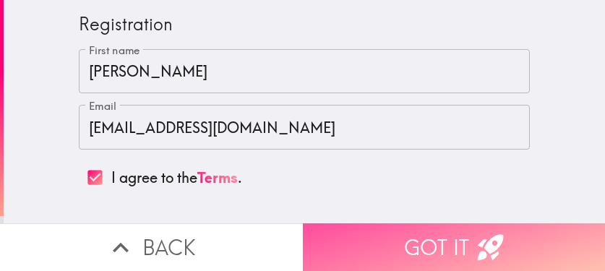
drag, startPoint x: 390, startPoint y: 233, endPoint x: 265, endPoint y: 257, distance: 127.2
click at [390, 233] on button "Got it" at bounding box center [454, 247] width 303 height 48
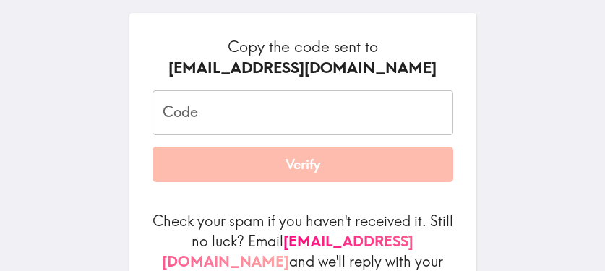
scroll to position [217, 0]
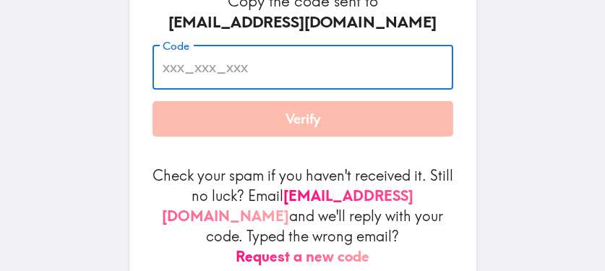
click at [232, 72] on input "Code" at bounding box center [303, 67] width 301 height 45
paste input "ALr_5Ga_mK7"
type input "ALr_5Ga_mK7"
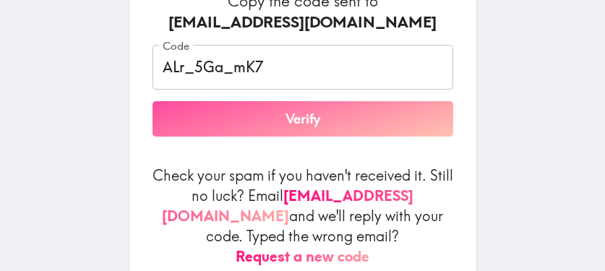
click at [312, 131] on button "Verify" at bounding box center [303, 119] width 301 height 36
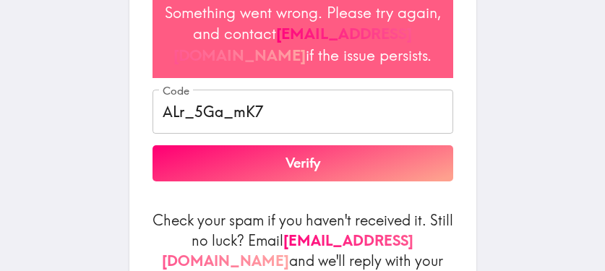
drag, startPoint x: 314, startPoint y: 200, endPoint x: 315, endPoint y: 210, distance: 9.5
click at [314, 181] on button "Verify" at bounding box center [303, 163] width 301 height 36
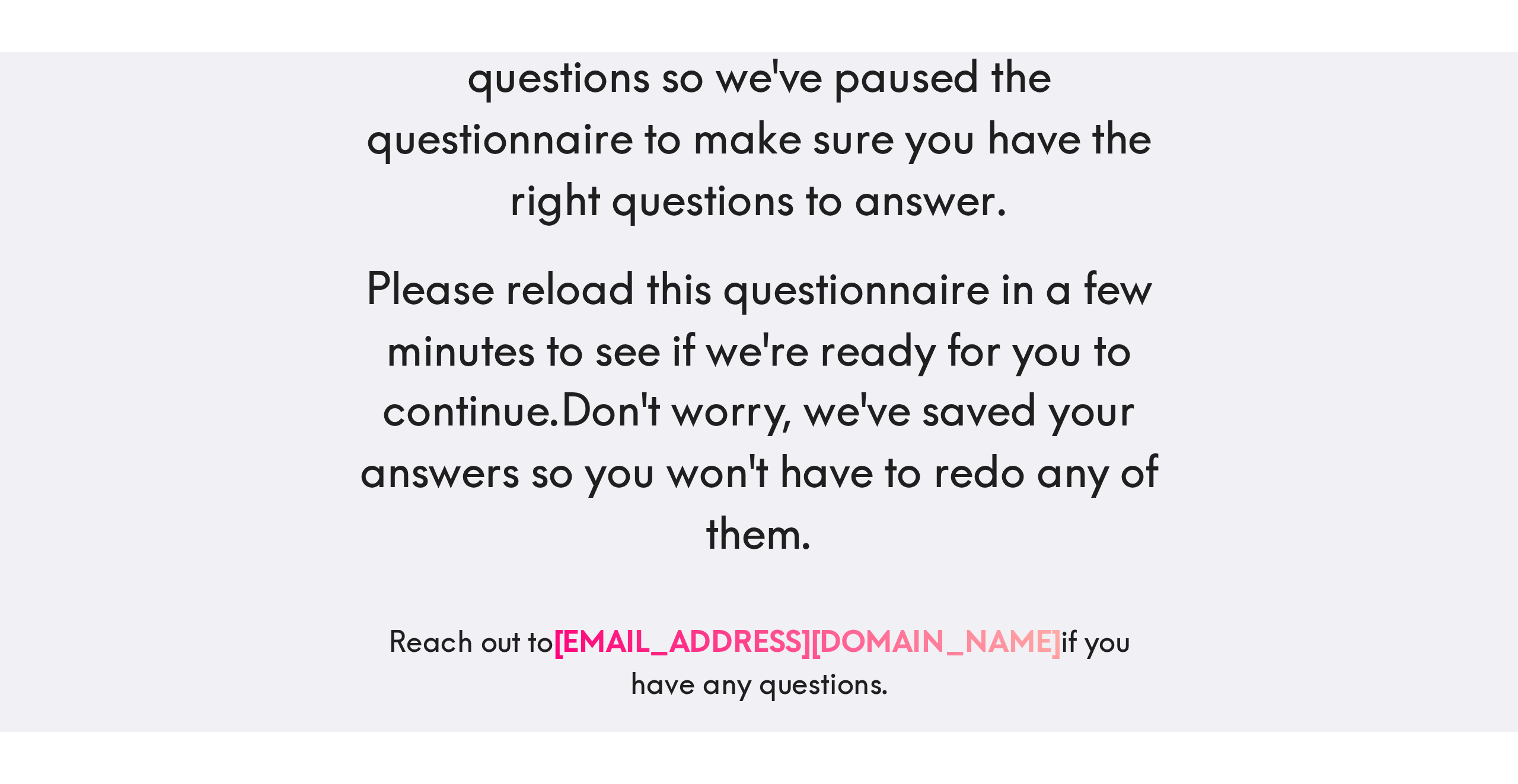
scroll to position [0, 0]
